Goal: Transaction & Acquisition: Book appointment/travel/reservation

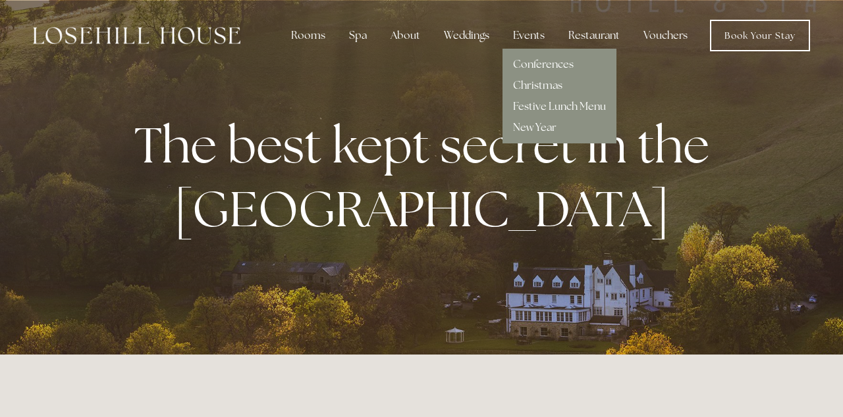
click at [548, 132] on link "New Year" at bounding box center [534, 127] width 43 height 14
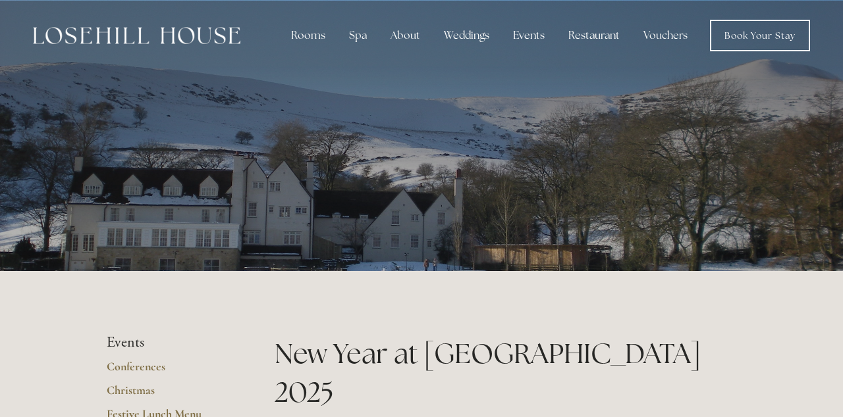
click at [760, 40] on link "Book Your Stay" at bounding box center [760, 36] width 100 height 32
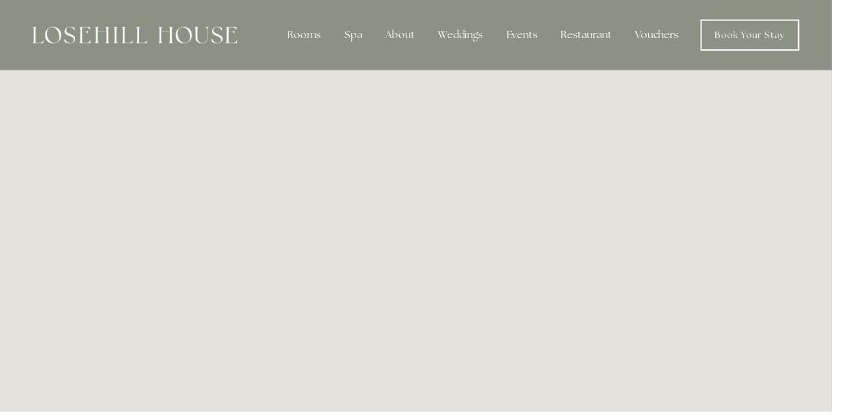
click at [766, 36] on link "Book Your Stay" at bounding box center [760, 36] width 100 height 32
